Goal: Task Accomplishment & Management: Use online tool/utility

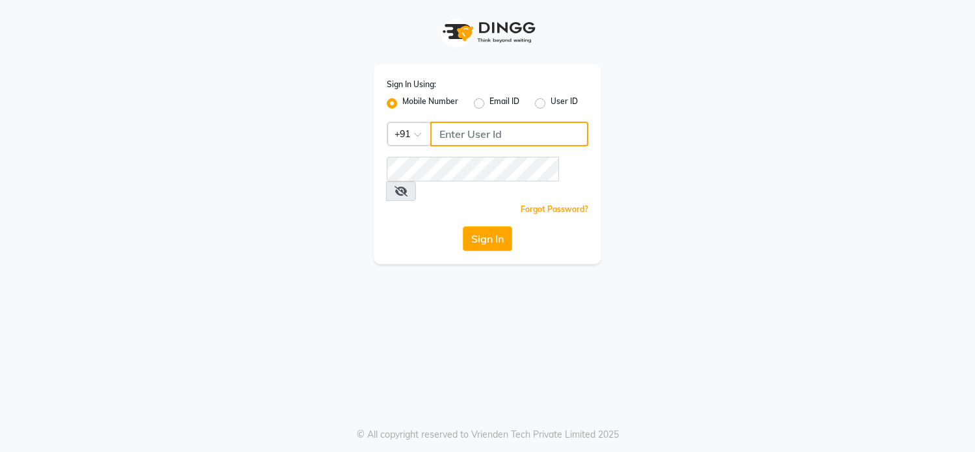
click at [469, 136] on input "Username" at bounding box center [509, 134] width 158 height 25
drag, startPoint x: 435, startPoint y: 133, endPoint x: 591, endPoint y: 157, distance: 158.4
click at [591, 157] on div "Sign In Using: Mobile Number Email ID User ID Country Code × [PHONE_NUMBER] Rem…" at bounding box center [487, 164] width 227 height 200
type input "9967637976"
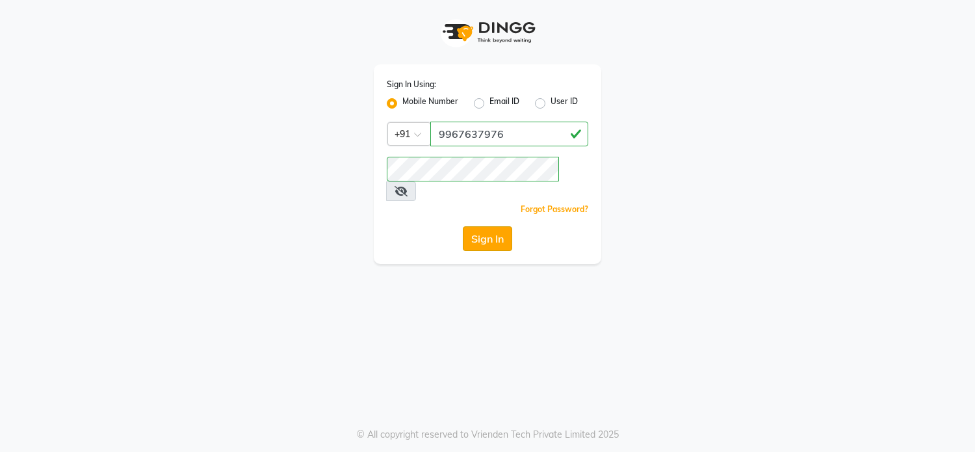
click at [495, 226] on button "Sign In" at bounding box center [487, 238] width 49 height 25
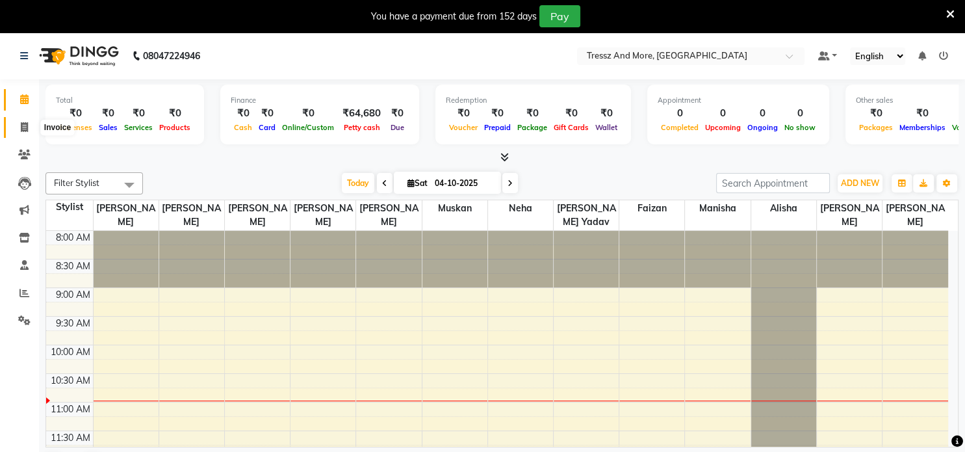
click at [26, 123] on icon at bounding box center [24, 127] width 7 height 10
select select "service"
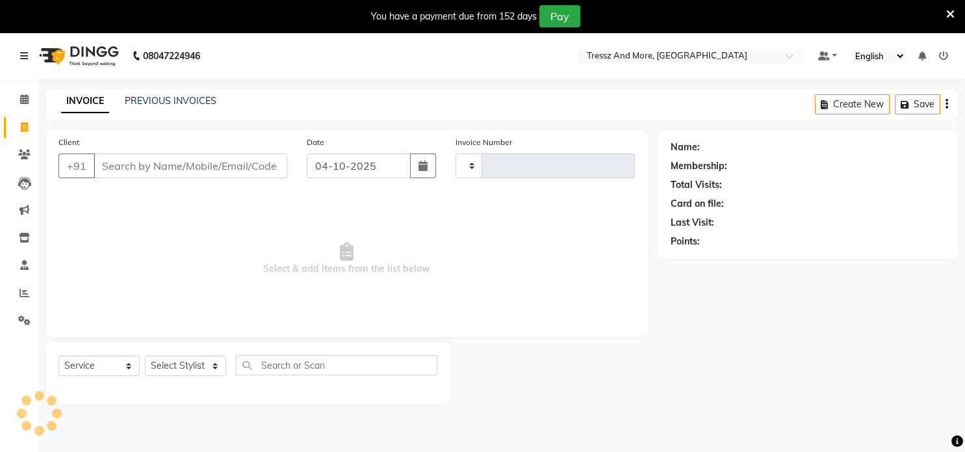
type input "0244"
select select "7973"
click at [178, 368] on select "Select Stylist [PERSON_NAME] yadav [PERSON_NAME] [PERSON_NAME] Jiya yesu jakk […" at bounding box center [185, 365] width 81 height 20
select select "72199"
click at [145, 356] on select "Select Stylist [PERSON_NAME] yadav [PERSON_NAME] [PERSON_NAME] Jiya yesu jakk […" at bounding box center [185, 365] width 81 height 20
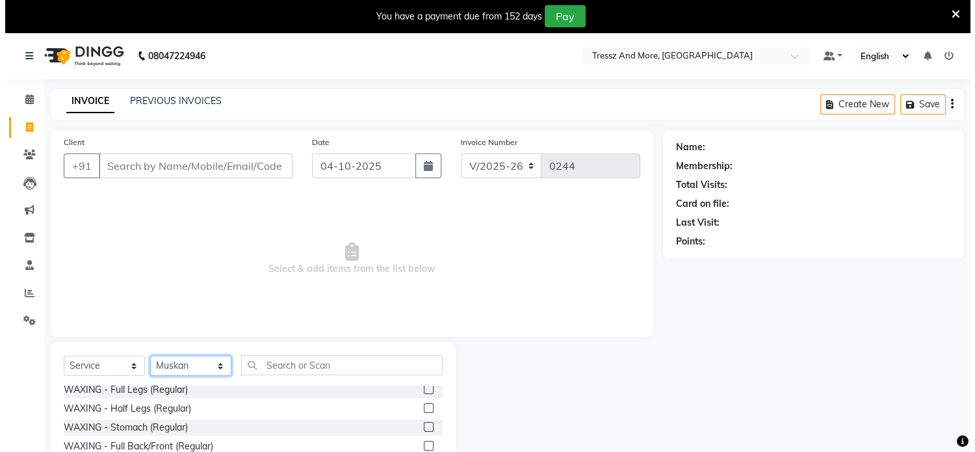
scroll to position [58, 0]
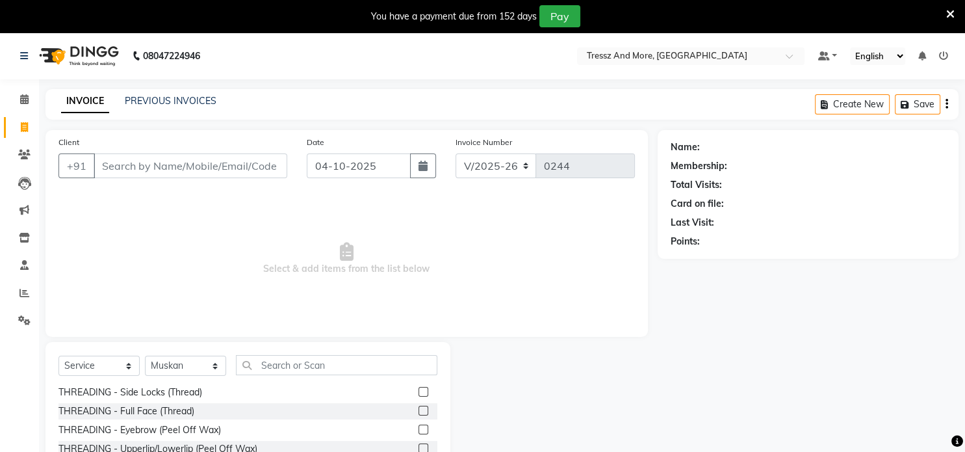
click at [419, 448] on label at bounding box center [424, 448] width 10 height 10
click at [419, 448] on input "checkbox" at bounding box center [423, 449] width 8 height 8
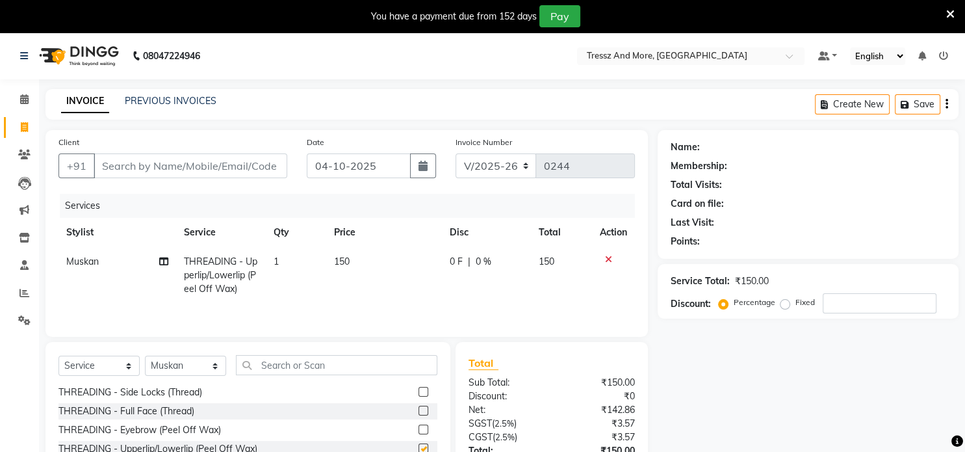
checkbox input "false"
click at [367, 263] on td "150" at bounding box center [384, 275] width 116 height 57
select select "72199"
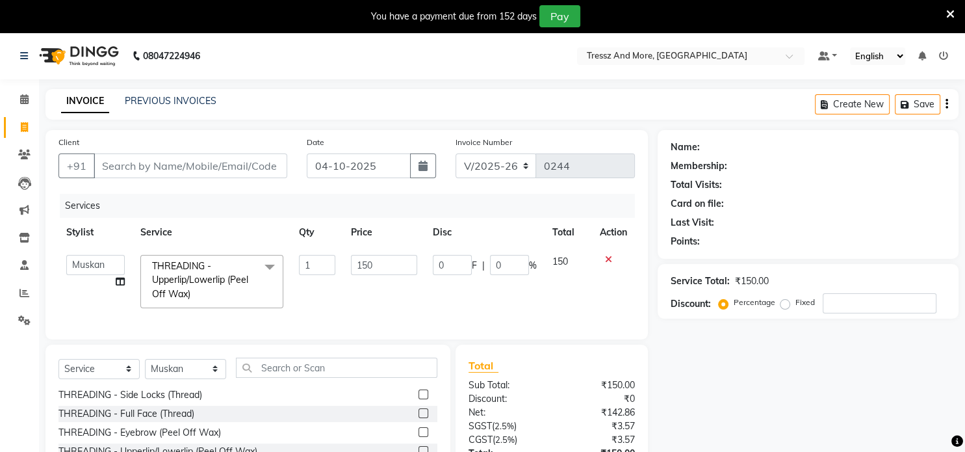
click at [367, 263] on input "150" at bounding box center [384, 265] width 66 height 20
type input "470"
click at [181, 163] on input "Client" at bounding box center [191, 165] width 194 height 25
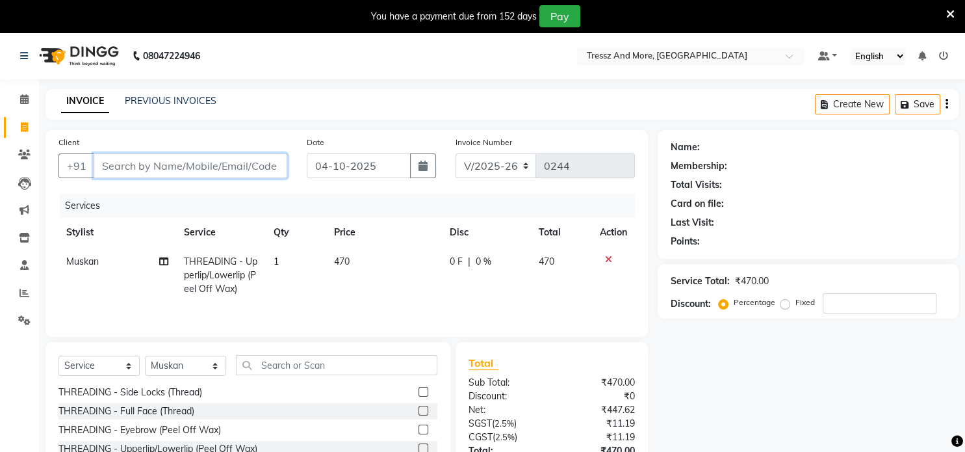
type input "7"
type input "0"
type input "7021283325"
click at [262, 169] on span "Add Client" at bounding box center [253, 165] width 51 height 13
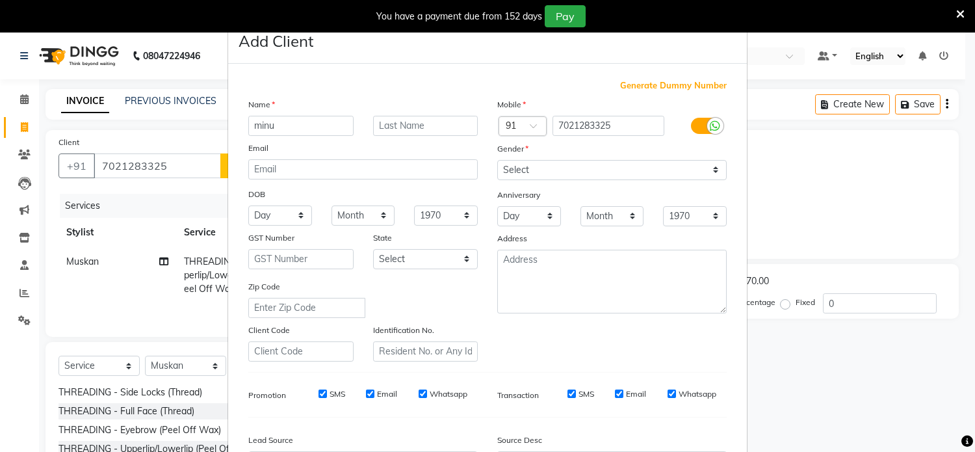
type input "minu"
click at [528, 172] on select "Select [DEMOGRAPHIC_DATA] [DEMOGRAPHIC_DATA] Other Prefer Not To Say" at bounding box center [611, 170] width 229 height 20
select select "[DEMOGRAPHIC_DATA]"
click at [497, 161] on select "Select [DEMOGRAPHIC_DATA] [DEMOGRAPHIC_DATA] Other Prefer Not To Say" at bounding box center [611, 170] width 229 height 20
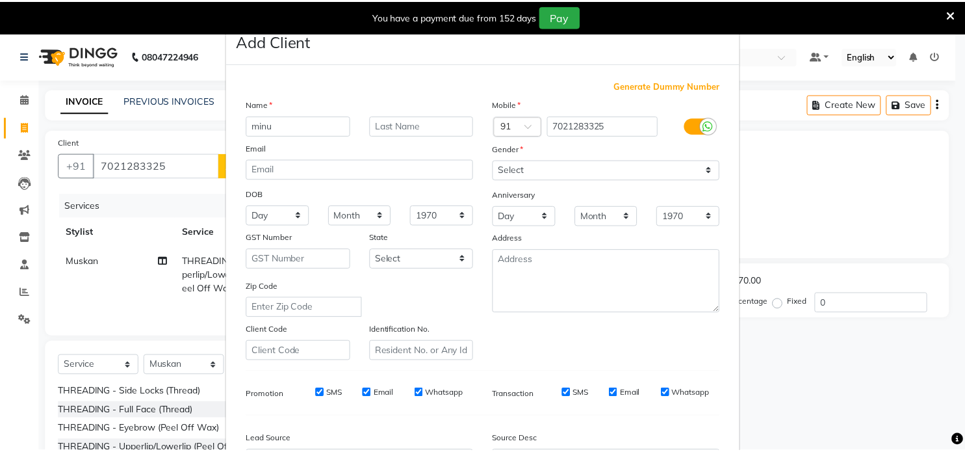
scroll to position [127, 0]
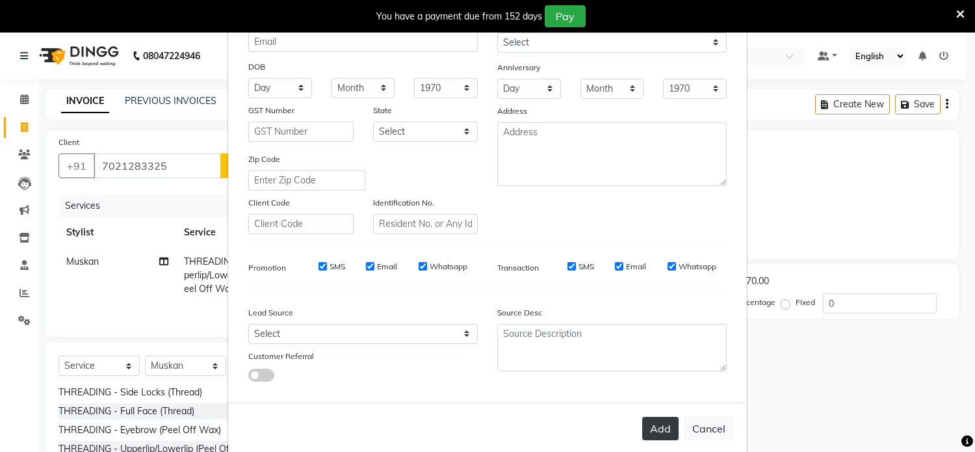
click at [658, 432] on button "Add" at bounding box center [660, 428] width 36 height 23
type input "70******25"
select select
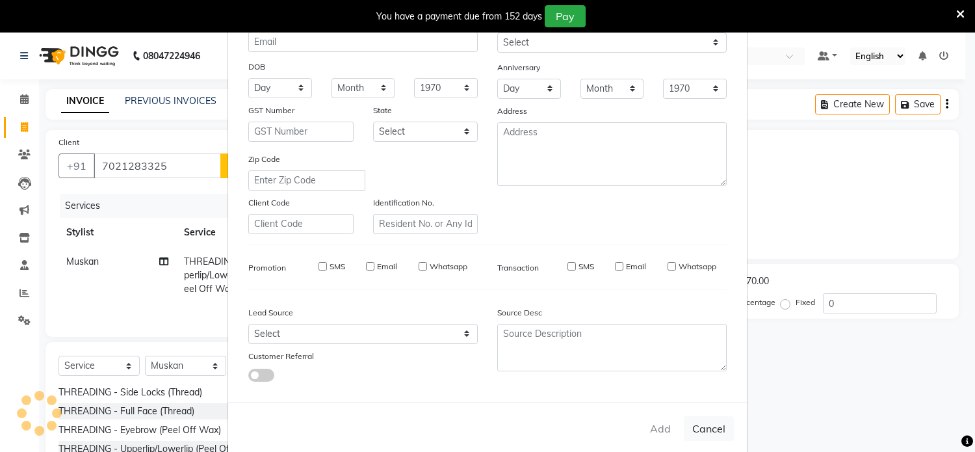
select select
checkbox input "false"
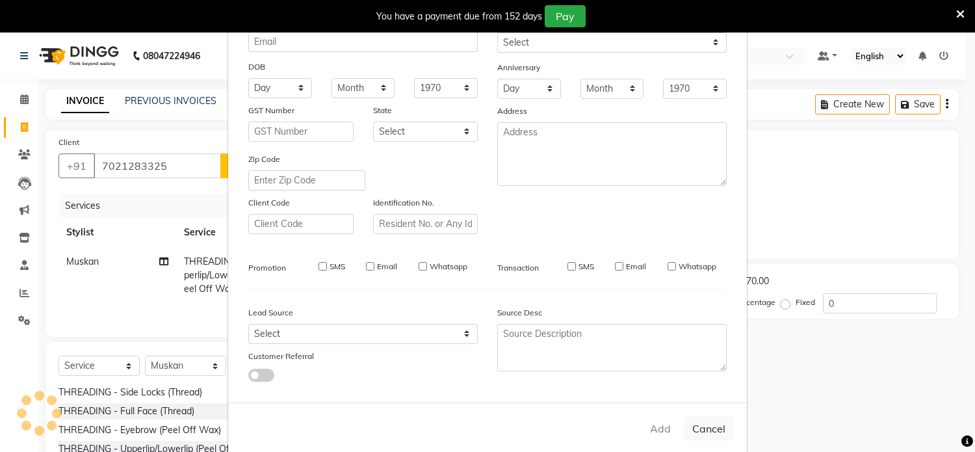
checkbox input "false"
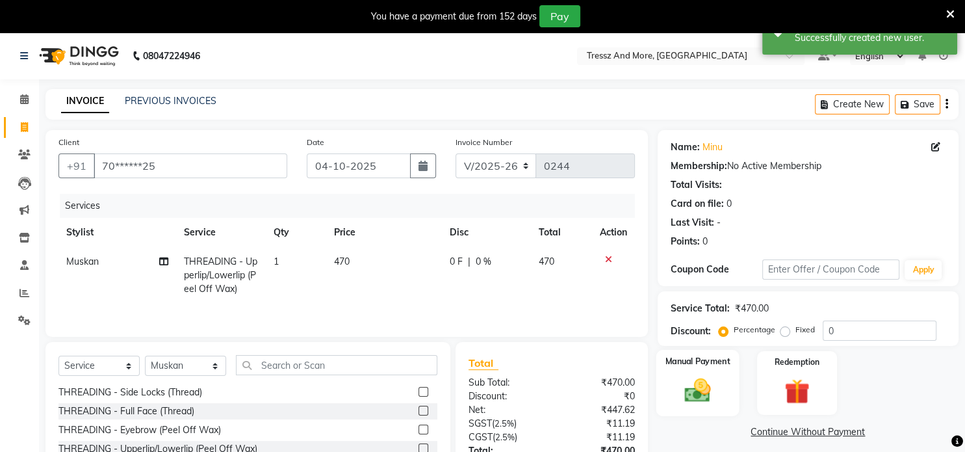
click at [701, 389] on img at bounding box center [698, 391] width 42 height 30
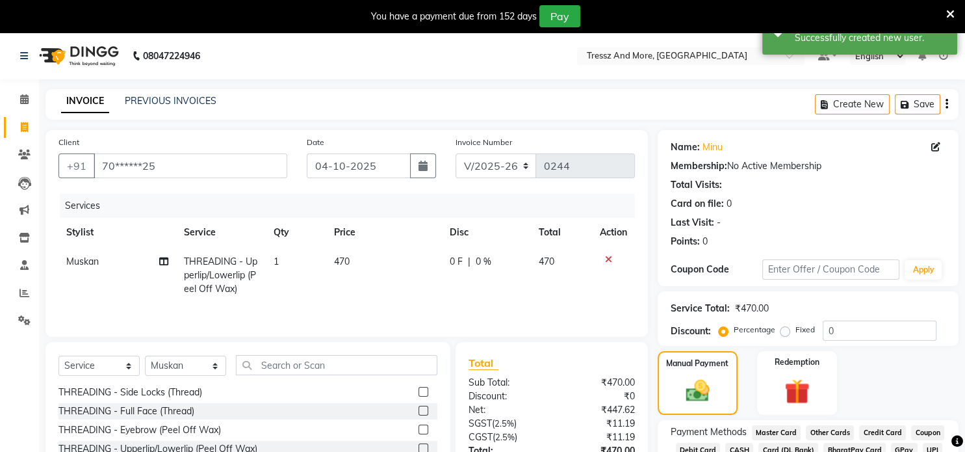
click at [883, 431] on span "Credit Card" at bounding box center [882, 432] width 47 height 15
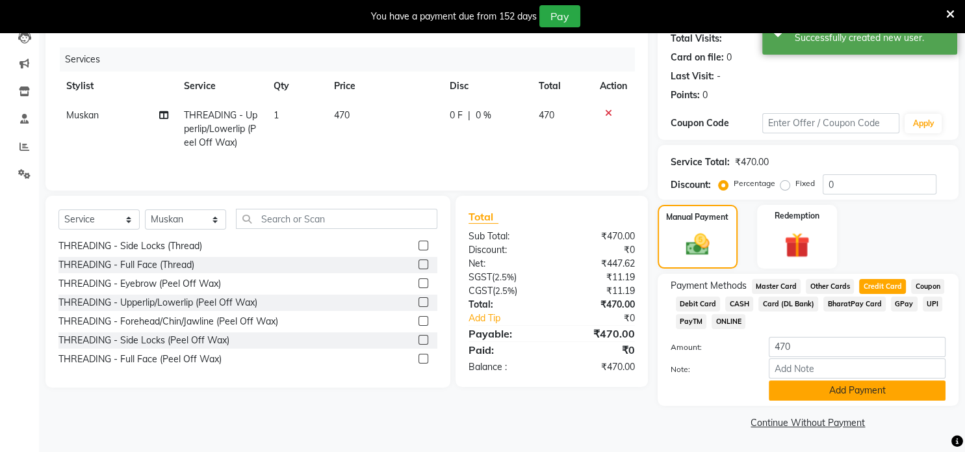
click at [883, 393] on button "Add Payment" at bounding box center [857, 390] width 177 height 20
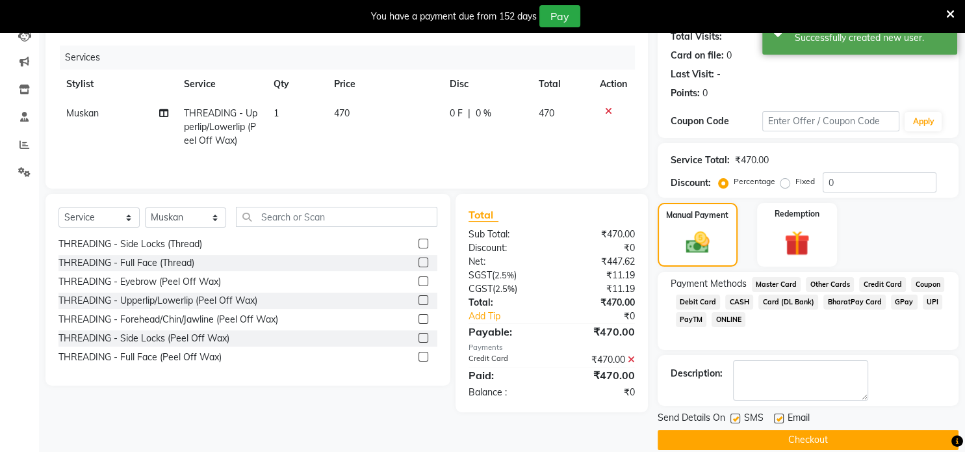
click at [767, 435] on button "Checkout" at bounding box center [808, 440] width 301 height 20
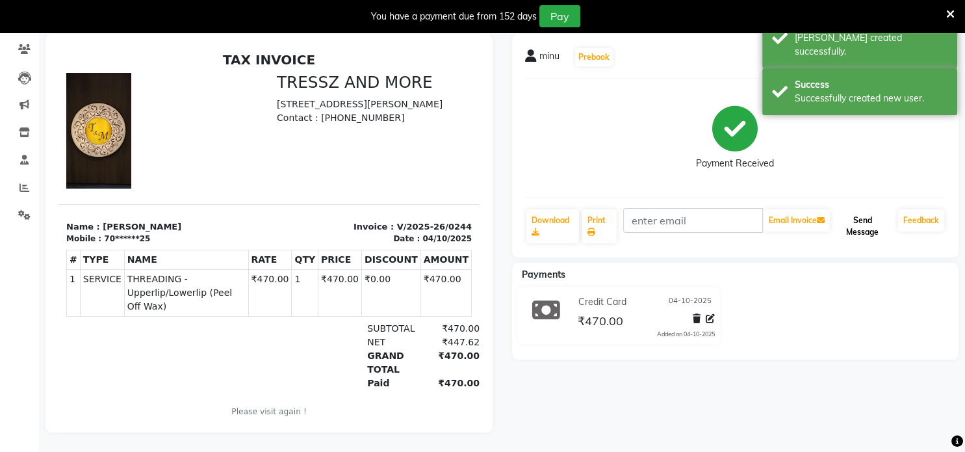
click at [866, 214] on button "Send Message" at bounding box center [863, 226] width 60 height 34
